Goal: Book appointment/travel/reservation

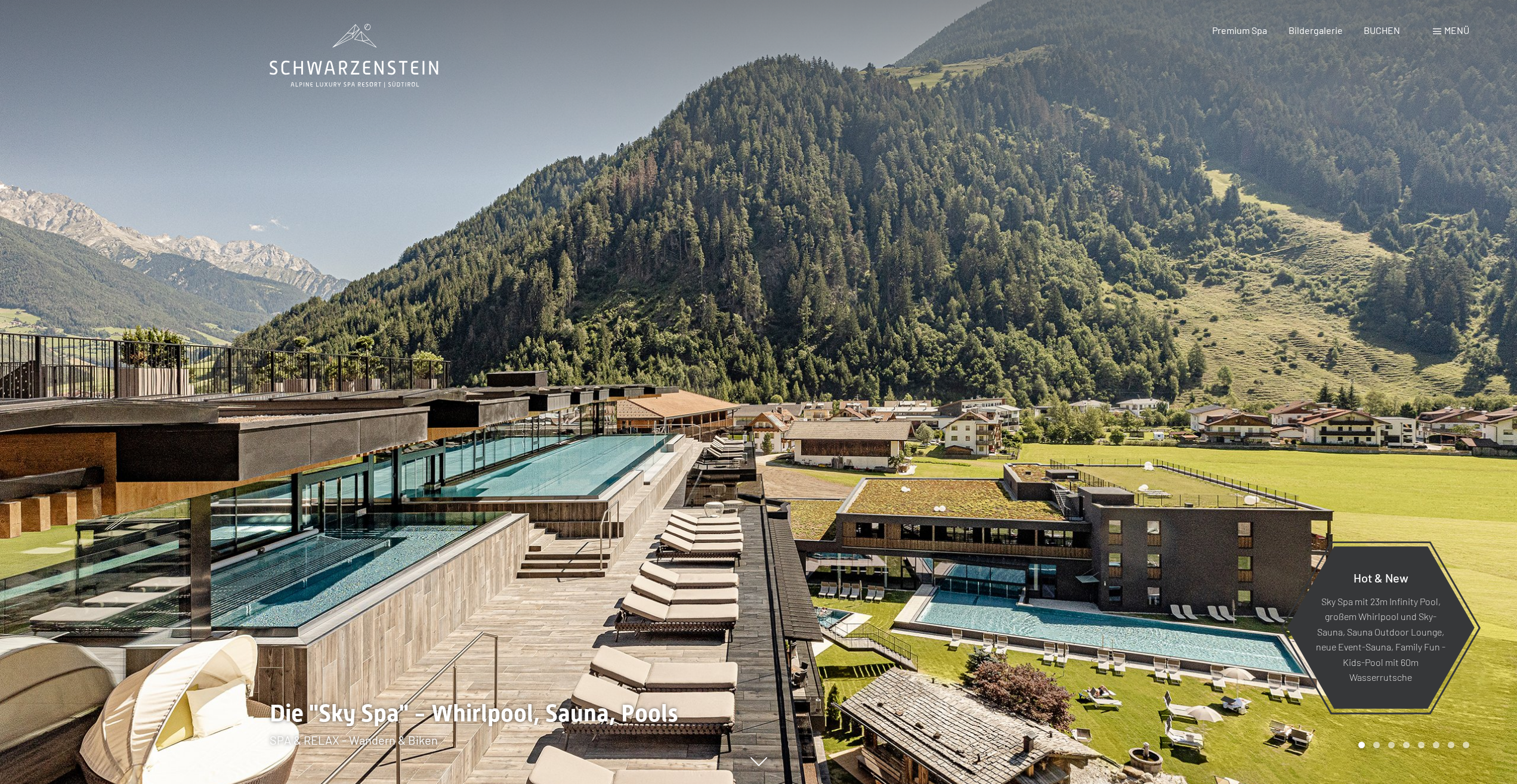
click at [1465, 29] on span "Menü" at bounding box center [1457, 30] width 25 height 11
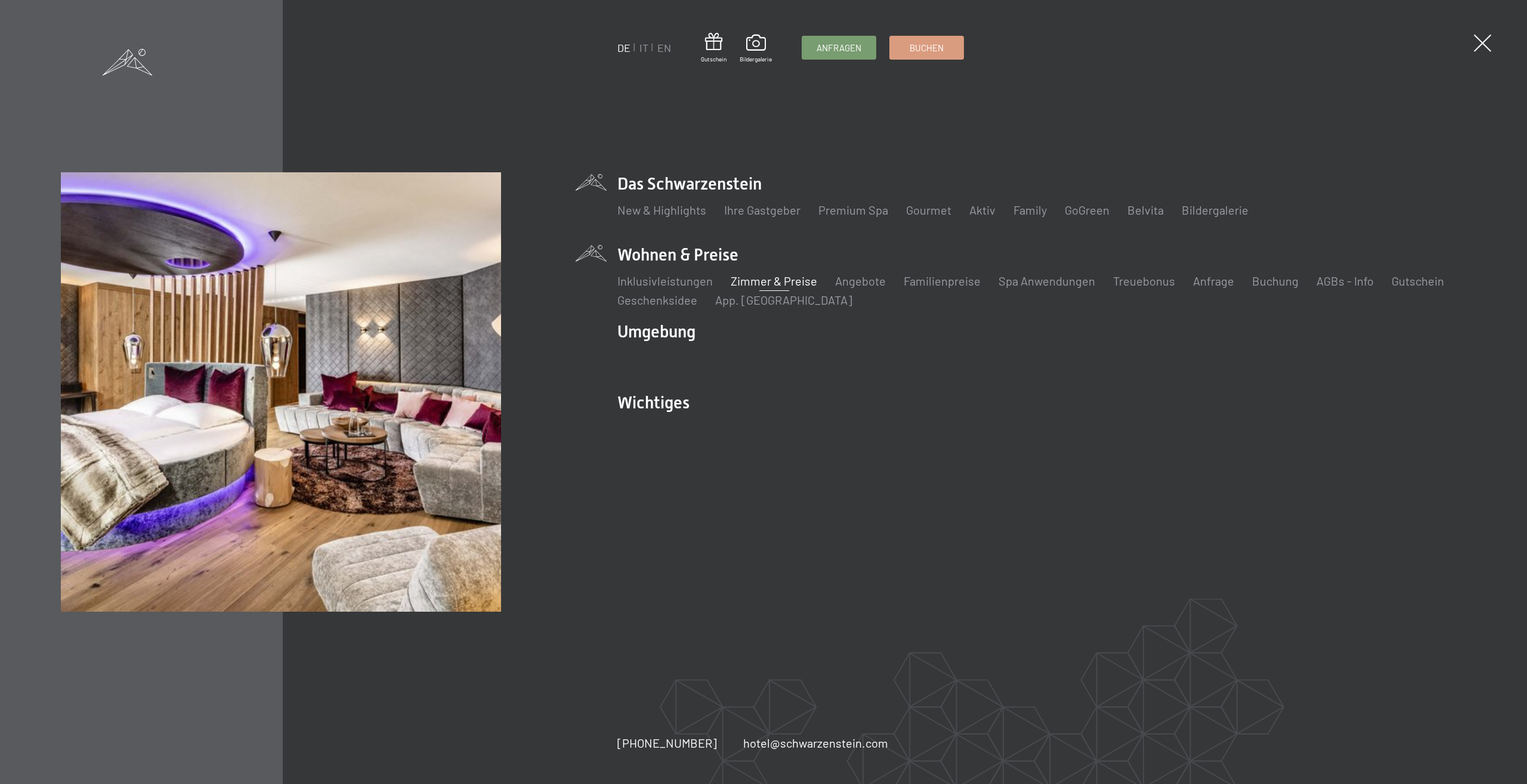
click at [777, 285] on link "Zimmer & Preise" at bounding box center [774, 281] width 87 height 14
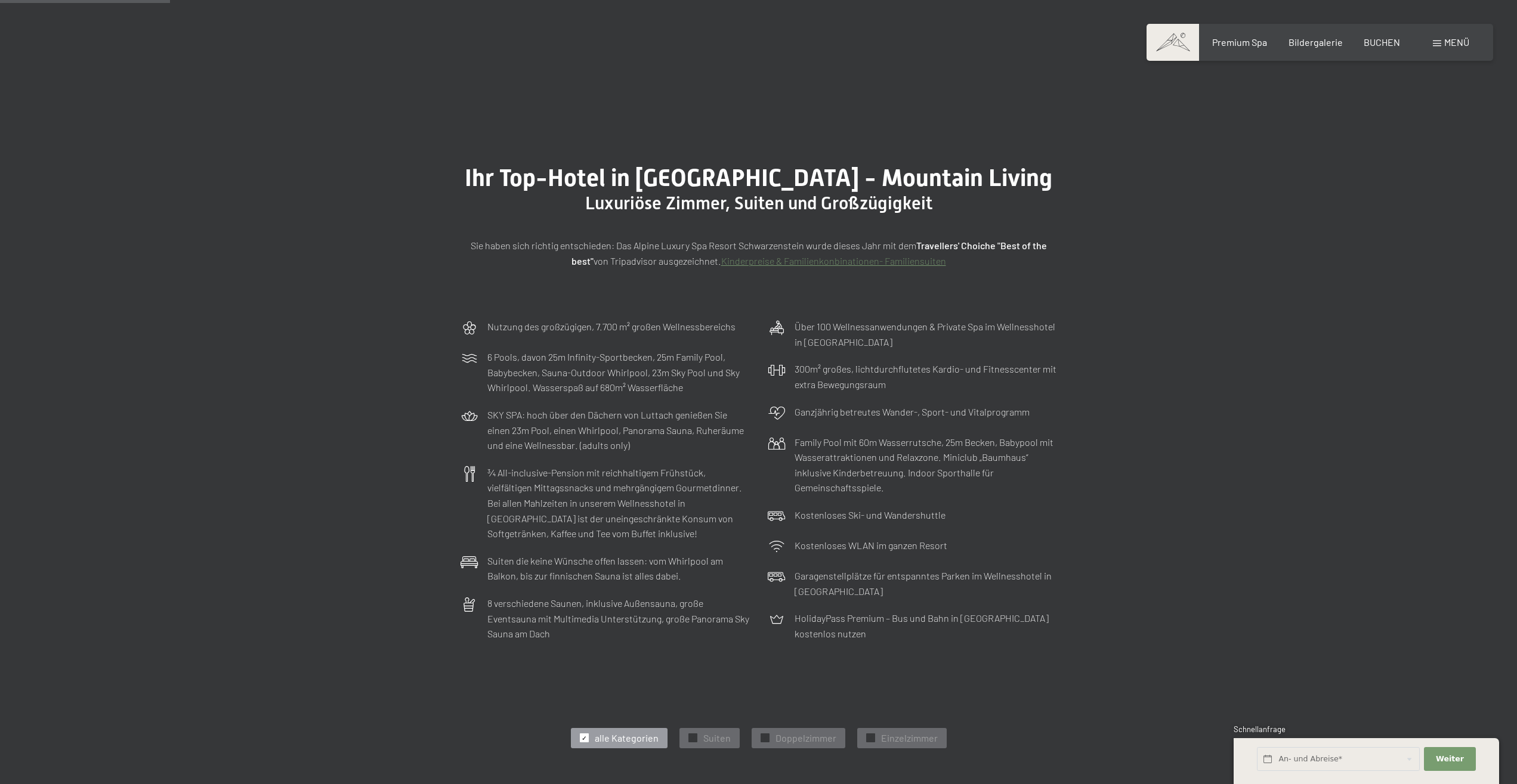
scroll to position [426, 0]
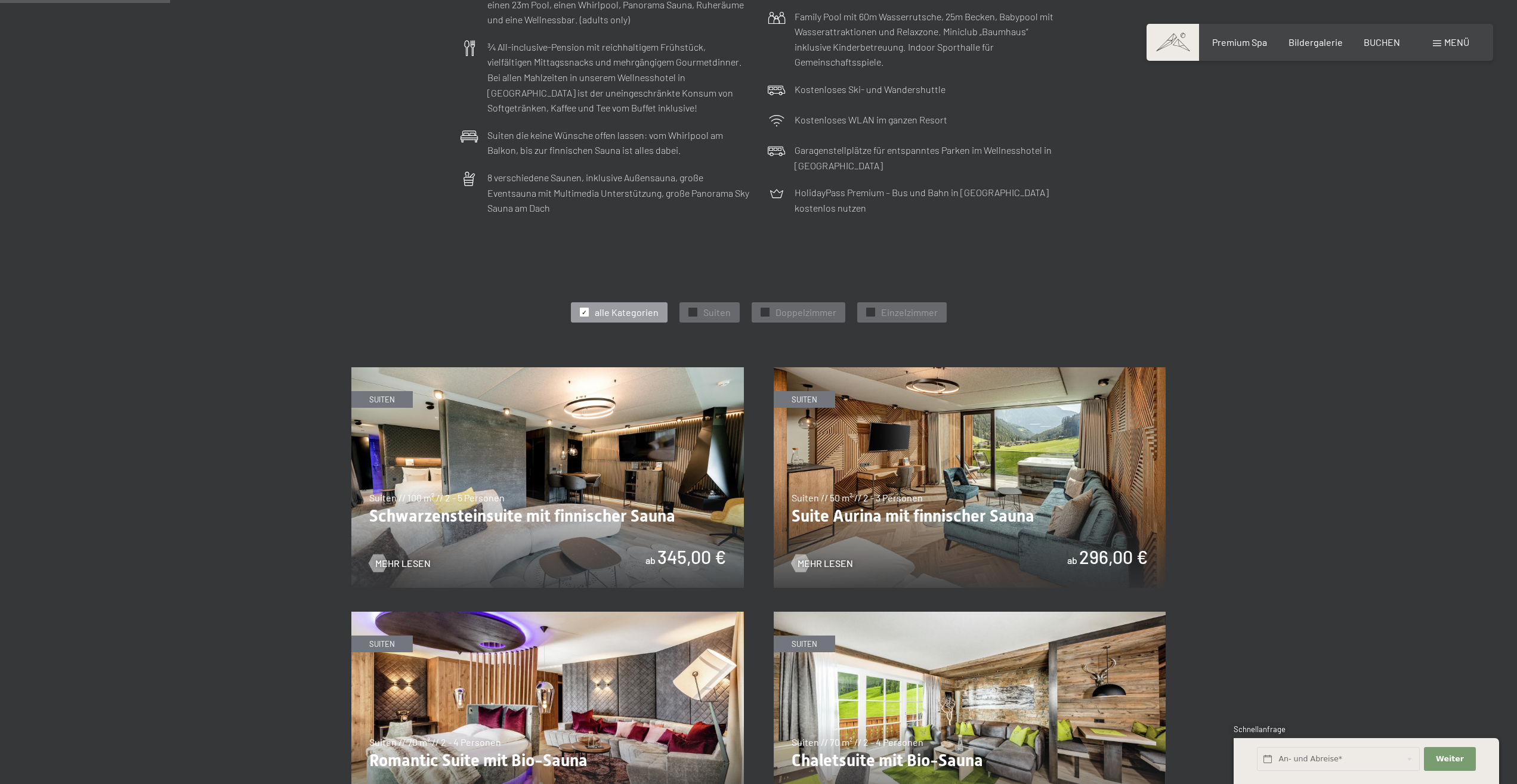
click at [621, 318] on span "alle Kategorien" at bounding box center [627, 312] width 64 height 13
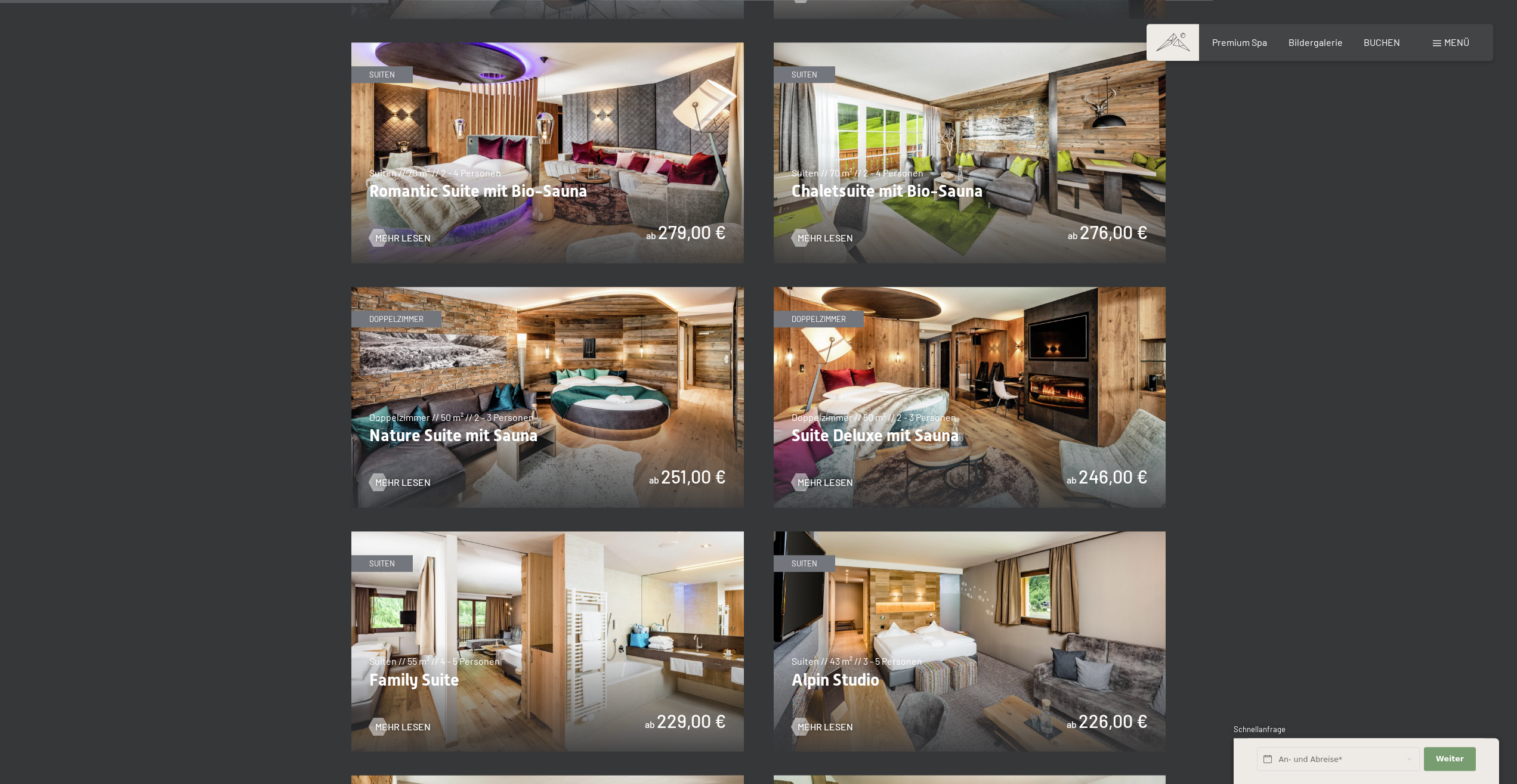
scroll to position [973, 0]
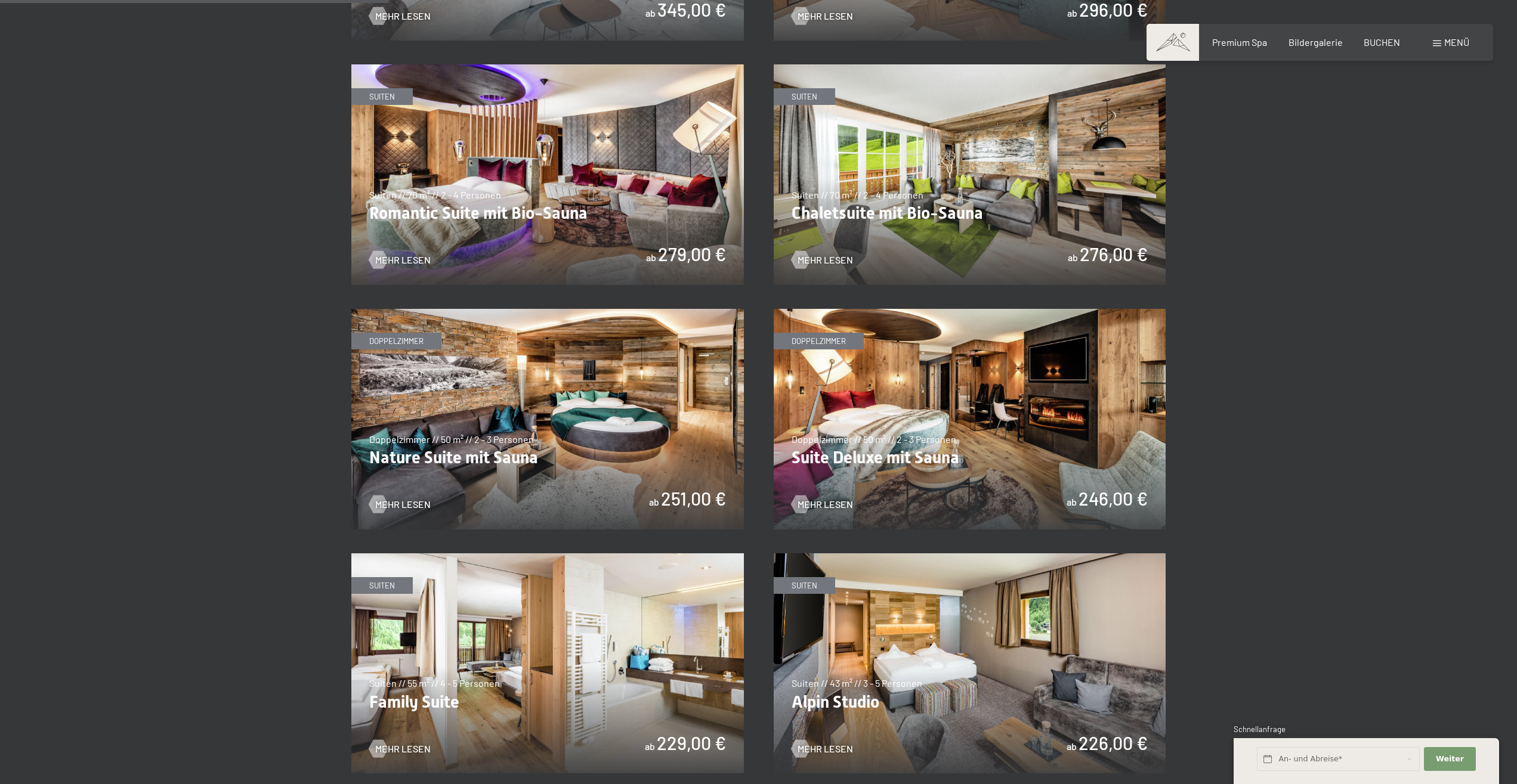
click at [521, 162] on img at bounding box center [548, 175] width 393 height 221
